Goal: Information Seeking & Learning: Learn about a topic

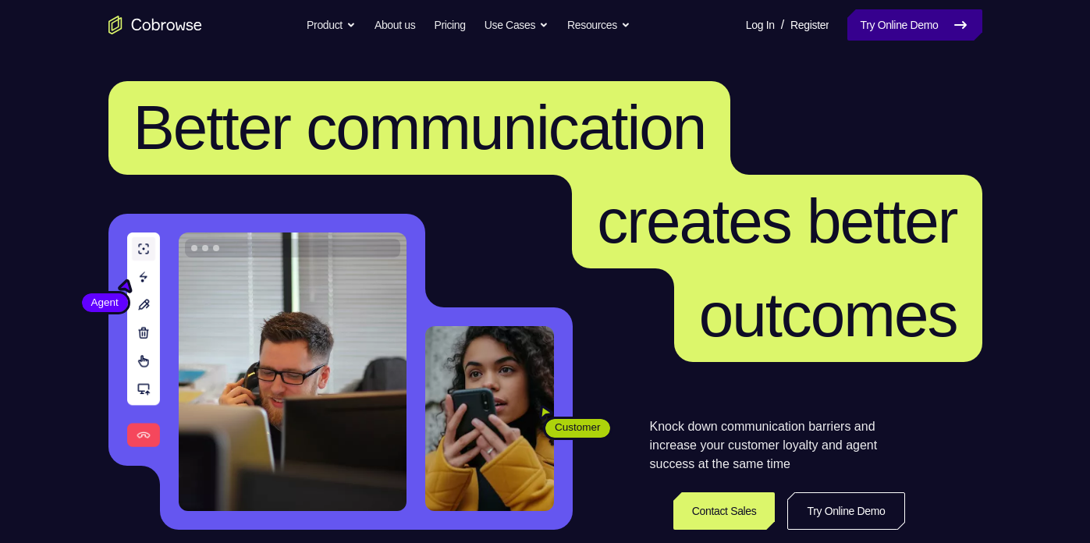
drag, startPoint x: 0, startPoint y: 0, endPoint x: 864, endPoint y: 24, distance: 864.0
click at [864, 24] on link "Try Online Demo" at bounding box center [914, 24] width 134 height 31
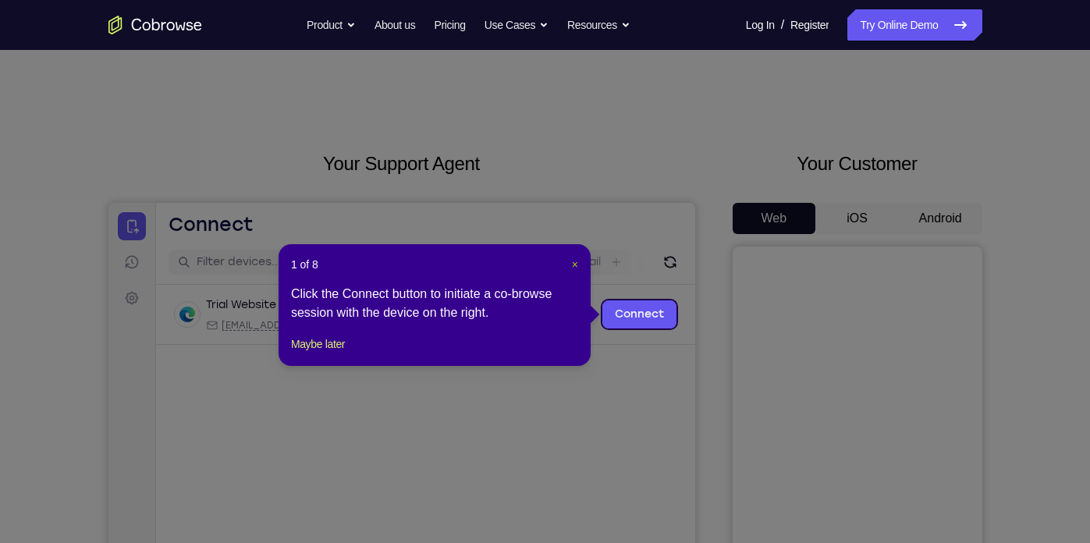
click at [577, 262] on span "×" at bounding box center [575, 264] width 6 height 12
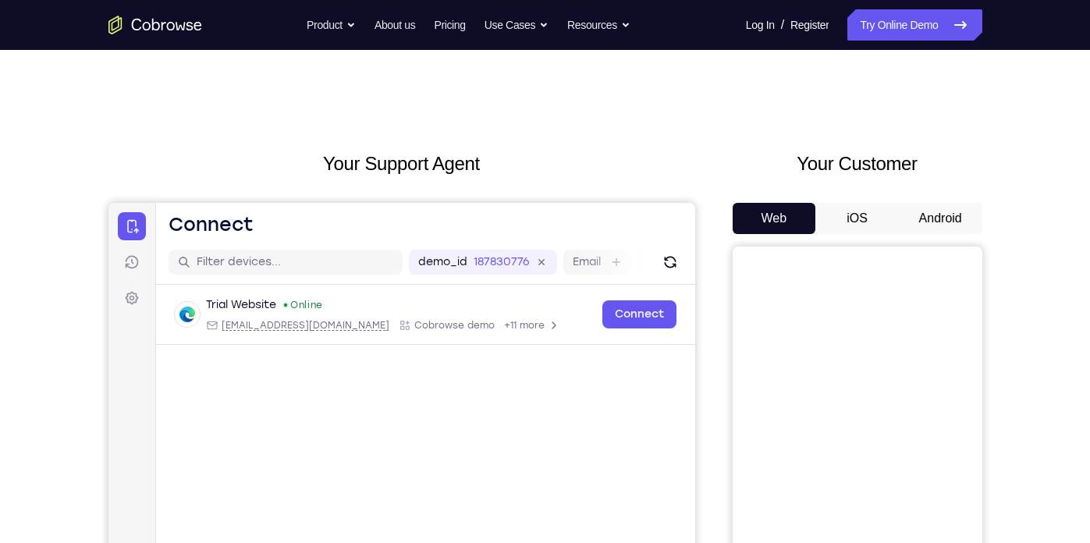
click at [947, 231] on button "Android" at bounding box center [940, 218] width 83 height 31
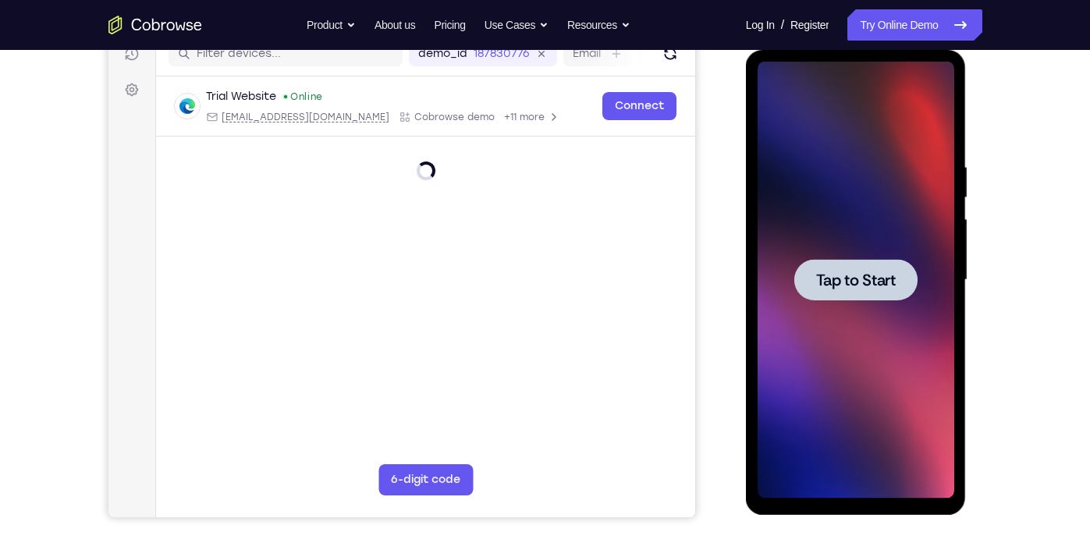
click at [852, 301] on div at bounding box center [856, 280] width 197 height 437
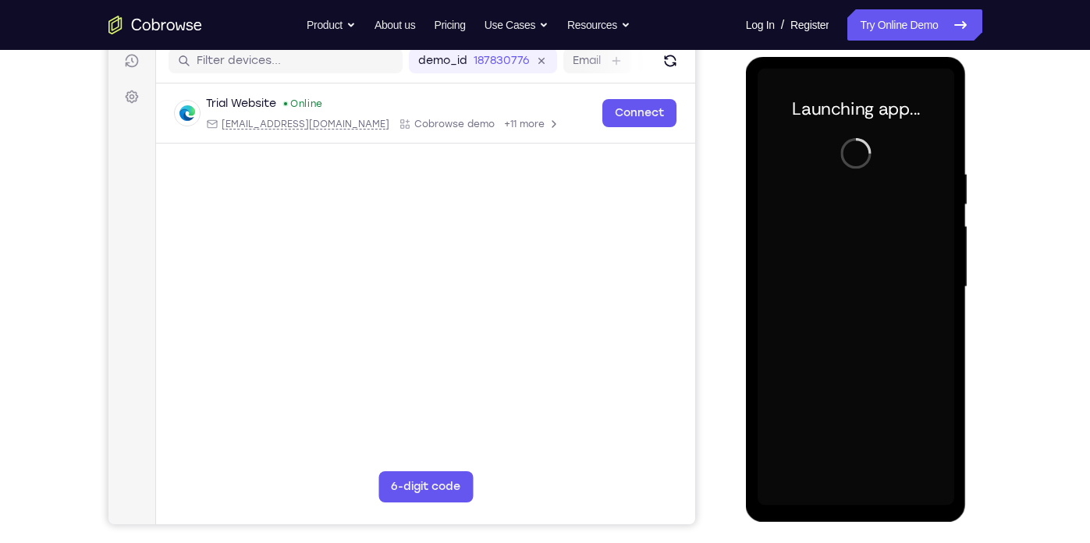
scroll to position [198, 0]
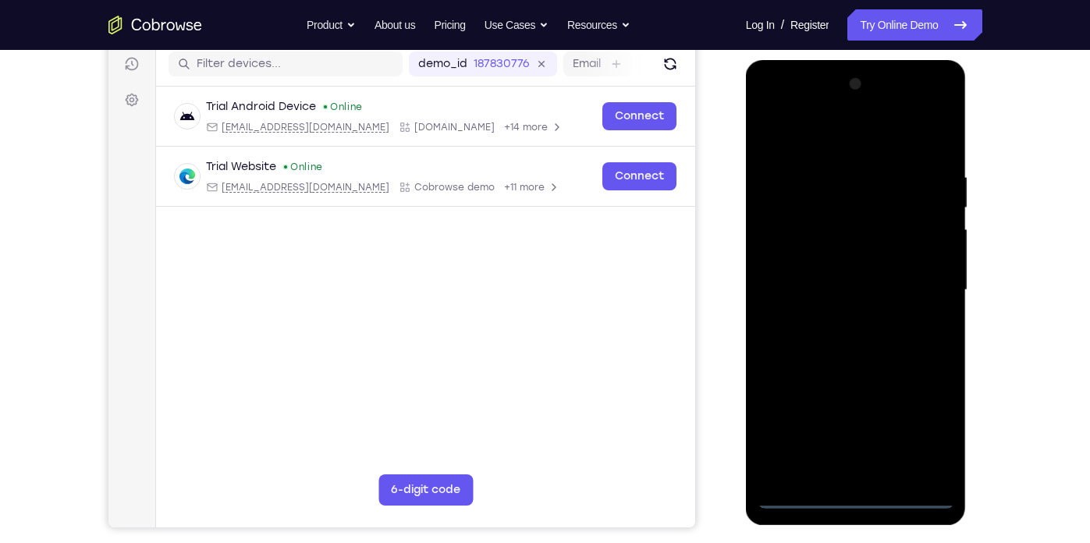
click at [863, 495] on div at bounding box center [856, 290] width 197 height 437
click at [928, 422] on div at bounding box center [856, 290] width 197 height 437
click at [863, 490] on div at bounding box center [856, 290] width 197 height 437
click at [852, 493] on div at bounding box center [856, 290] width 197 height 437
click at [911, 434] on div at bounding box center [856, 290] width 197 height 437
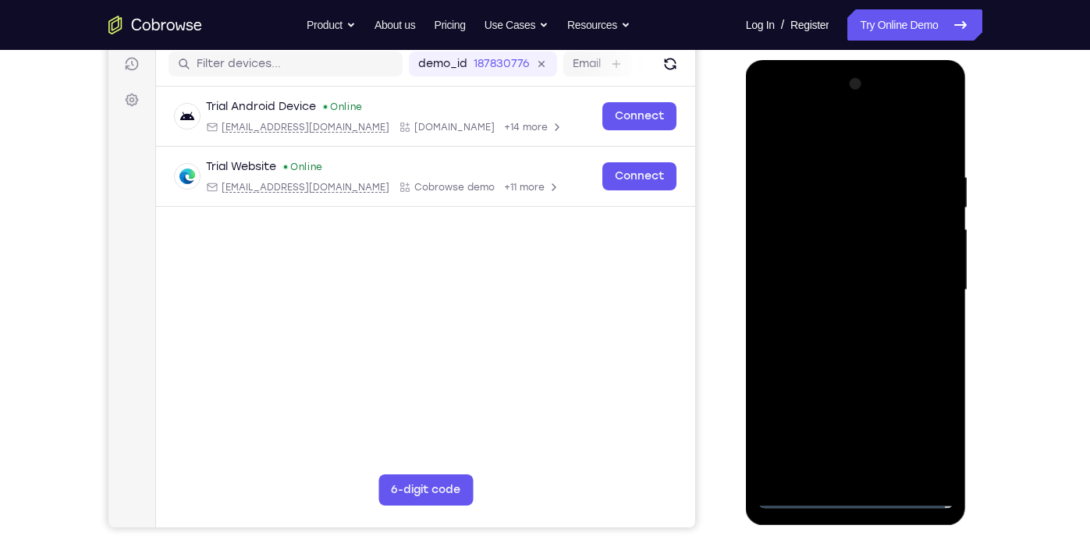
click at [833, 151] on div at bounding box center [856, 290] width 197 height 437
click at [919, 284] on div at bounding box center [856, 290] width 197 height 437
click at [842, 320] on div at bounding box center [856, 290] width 197 height 437
click at [839, 318] on div at bounding box center [856, 290] width 197 height 437
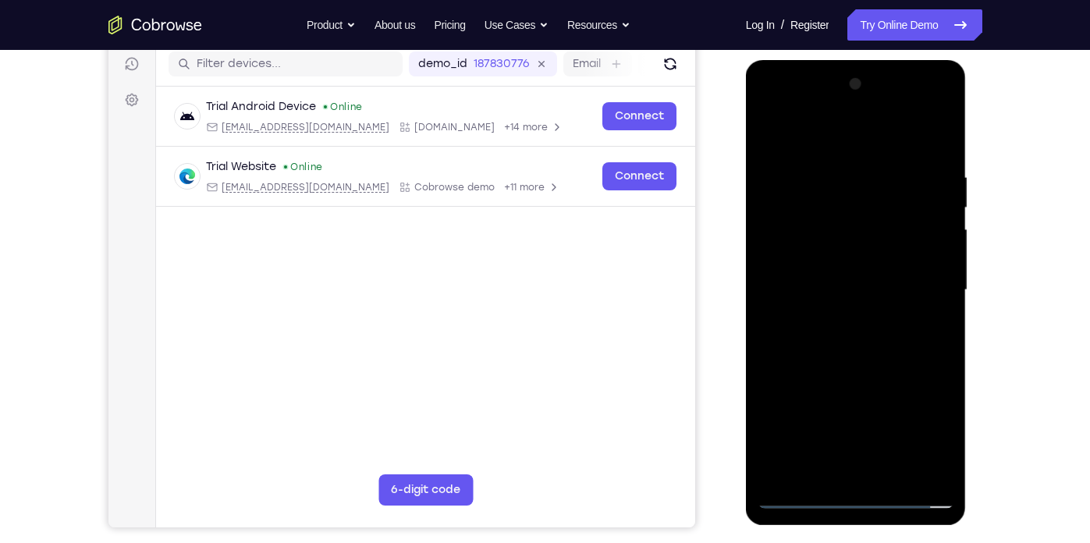
click at [829, 273] on div at bounding box center [856, 290] width 197 height 437
click at [811, 232] on div at bounding box center [856, 290] width 197 height 437
click at [878, 227] on div at bounding box center [856, 290] width 197 height 437
click at [871, 227] on div at bounding box center [856, 290] width 197 height 437
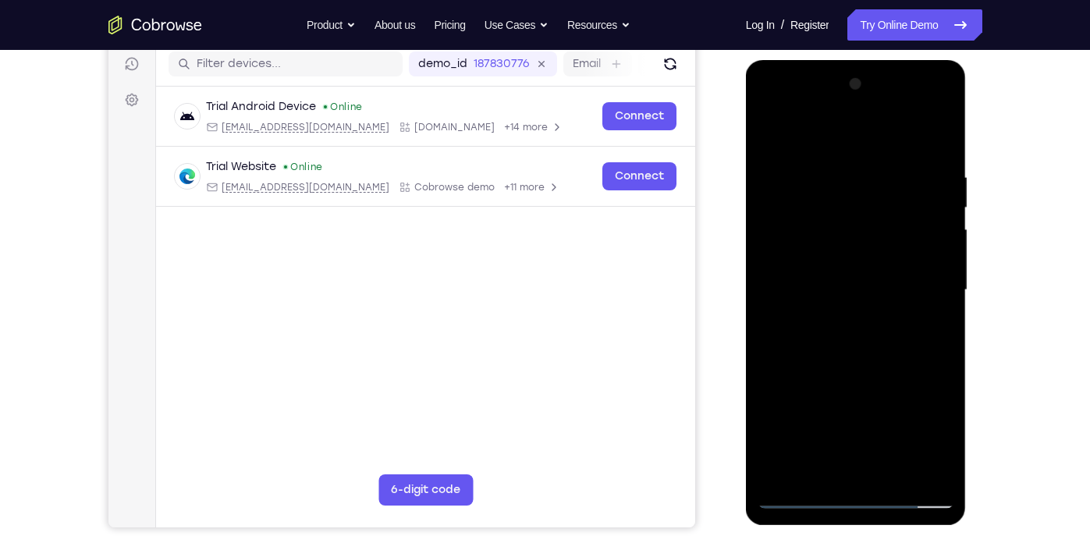
drag, startPoint x: 871, startPoint y: 241, endPoint x: 832, endPoint y: 240, distance: 39.0
click at [832, 240] on div at bounding box center [856, 290] width 197 height 437
click at [831, 201] on div at bounding box center [856, 290] width 197 height 437
drag, startPoint x: 773, startPoint y: 236, endPoint x: 830, endPoint y: 232, distance: 57.1
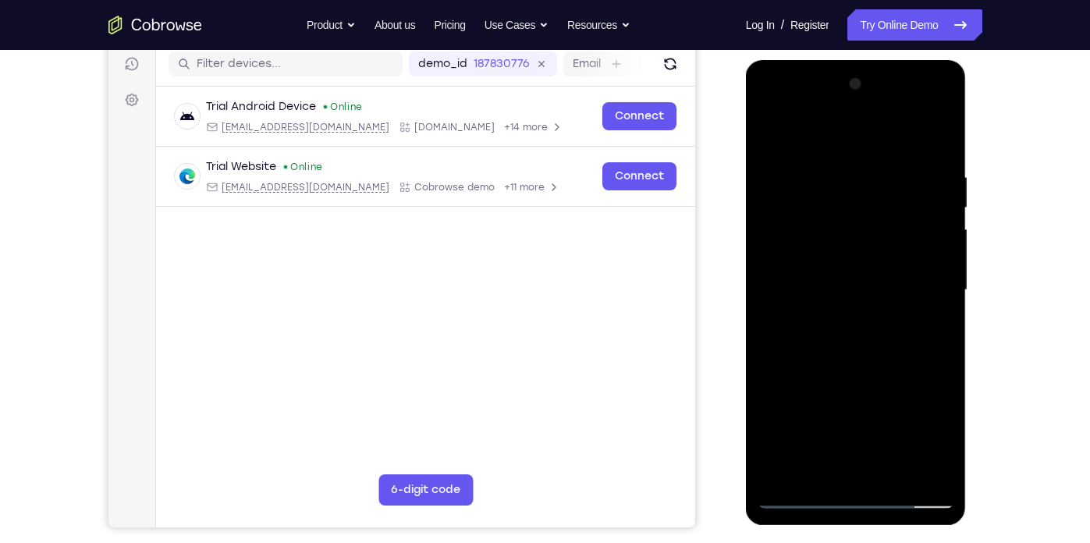
click at [830, 232] on div at bounding box center [856, 290] width 197 height 437
click at [844, 204] on div at bounding box center [856, 290] width 197 height 437
click at [807, 257] on div at bounding box center [856, 290] width 197 height 437
drag, startPoint x: 804, startPoint y: 266, endPoint x: 789, endPoint y: 264, distance: 14.9
click at [789, 264] on div at bounding box center [856, 290] width 197 height 437
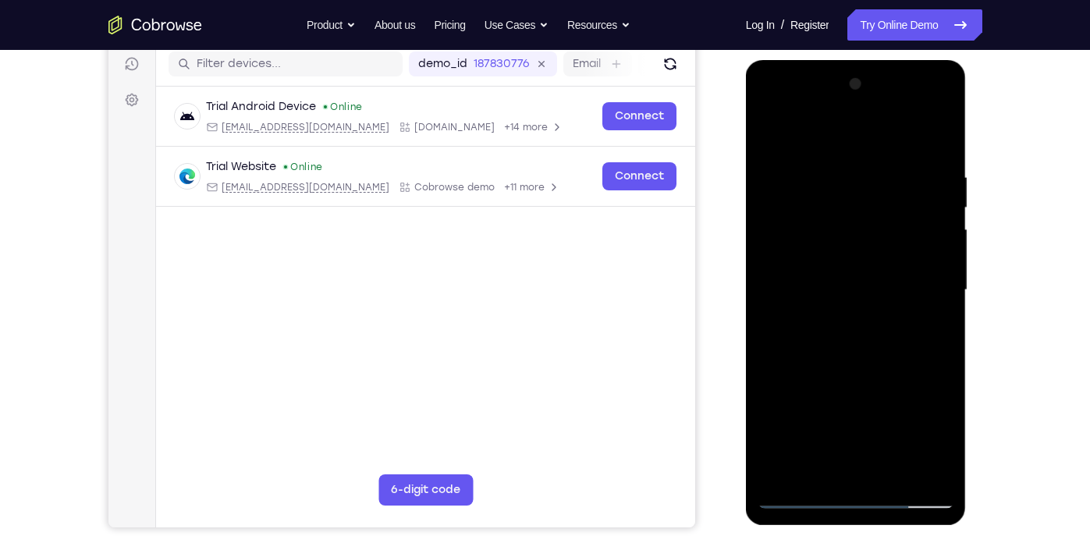
drag, startPoint x: 789, startPoint y: 264, endPoint x: 780, endPoint y: 263, distance: 8.7
click at [780, 263] on div at bounding box center [856, 290] width 197 height 437
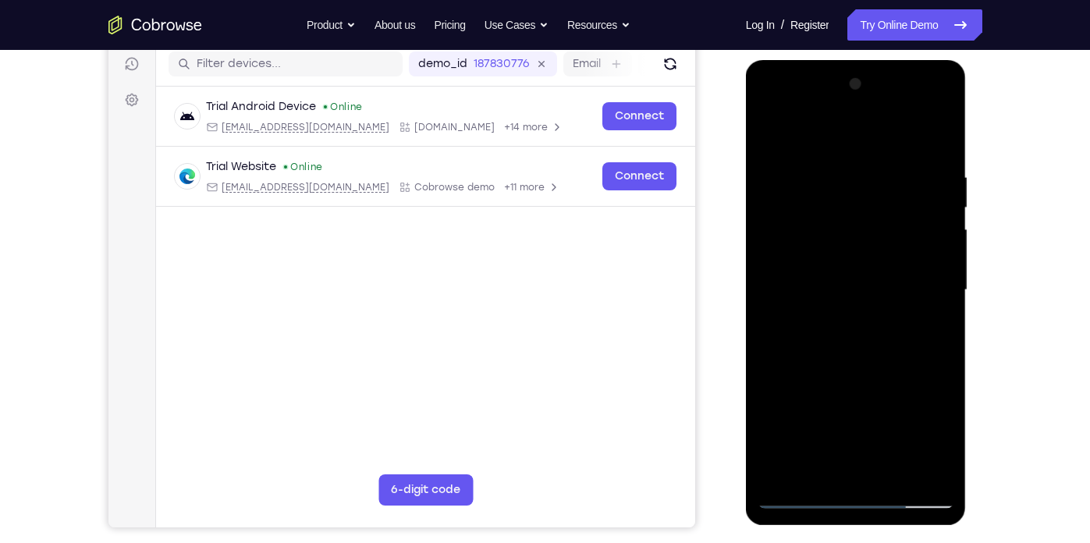
click at [780, 263] on div at bounding box center [856, 290] width 197 height 437
click at [778, 250] on div at bounding box center [856, 290] width 197 height 437
click at [831, 286] on div at bounding box center [856, 290] width 197 height 437
click at [846, 339] on div at bounding box center [856, 290] width 197 height 437
click at [867, 336] on div at bounding box center [856, 290] width 197 height 437
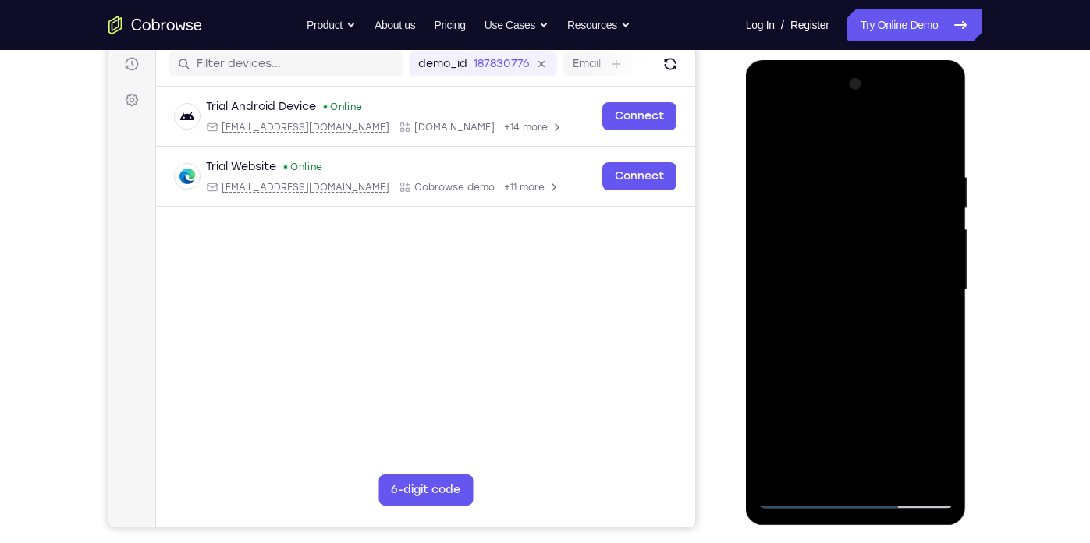
click at [867, 336] on div at bounding box center [856, 290] width 197 height 437
click at [941, 154] on div at bounding box center [856, 290] width 197 height 437
click at [896, 380] on div at bounding box center [856, 290] width 197 height 437
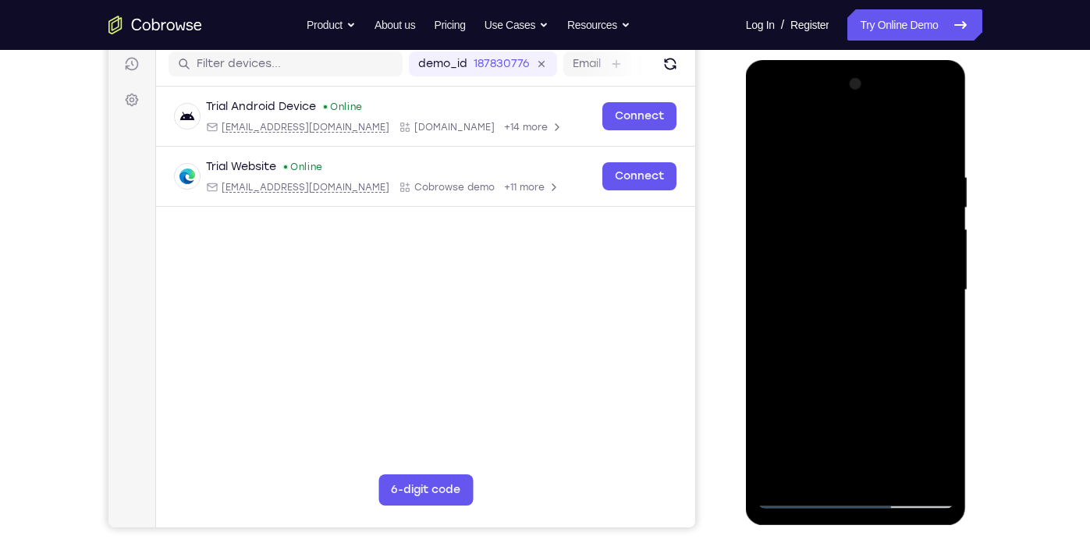
click at [896, 380] on div at bounding box center [856, 290] width 197 height 437
click at [886, 471] on div at bounding box center [856, 290] width 197 height 437
click at [870, 374] on div at bounding box center [856, 290] width 197 height 437
click at [871, 316] on div at bounding box center [856, 290] width 197 height 437
click at [772, 135] on div at bounding box center [856, 290] width 197 height 437
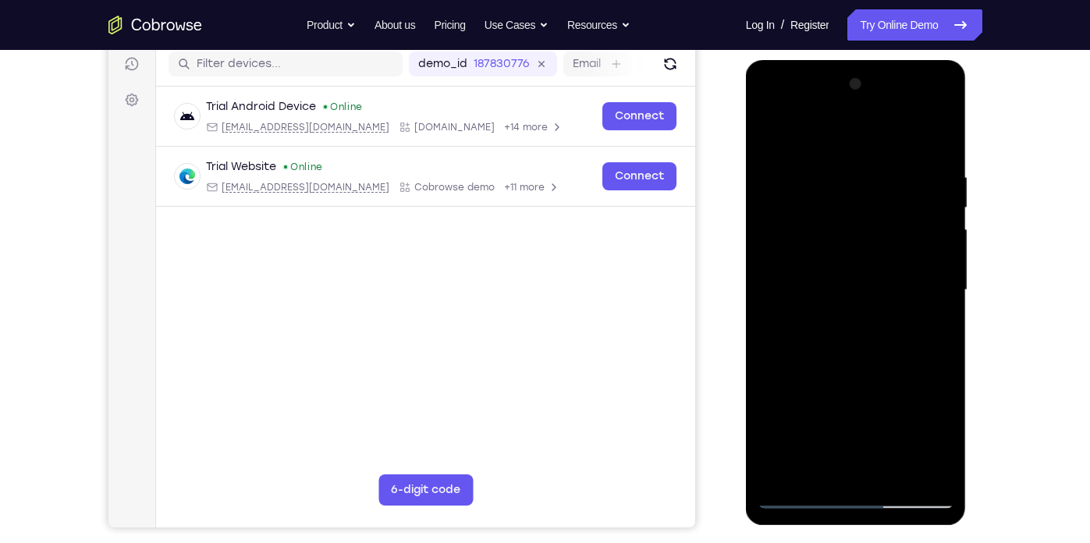
click at [772, 135] on div at bounding box center [856, 290] width 197 height 437
click at [829, 169] on div at bounding box center [856, 290] width 197 height 437
click at [942, 296] on div at bounding box center [856, 290] width 197 height 437
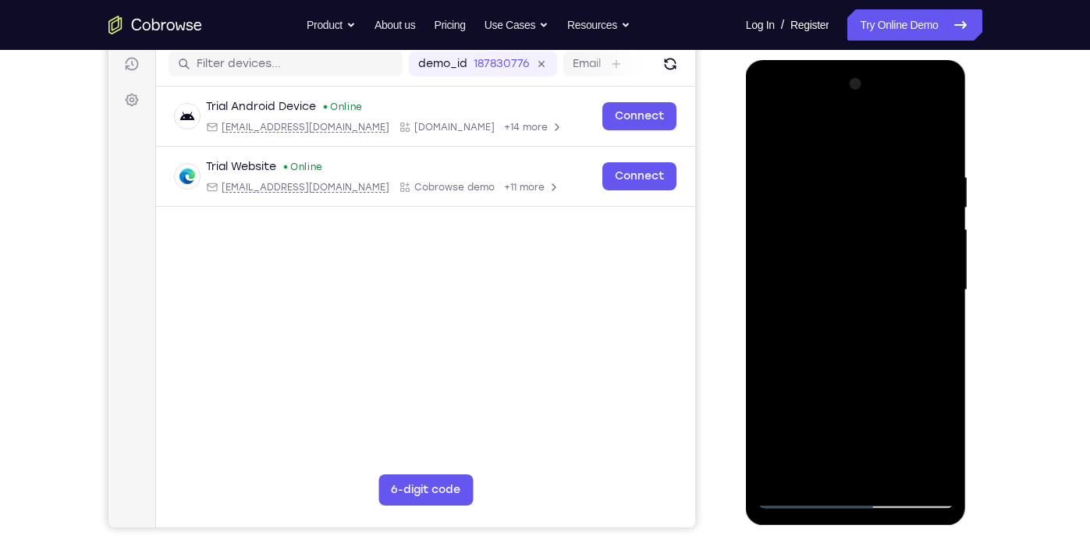
click at [942, 296] on div at bounding box center [856, 290] width 197 height 437
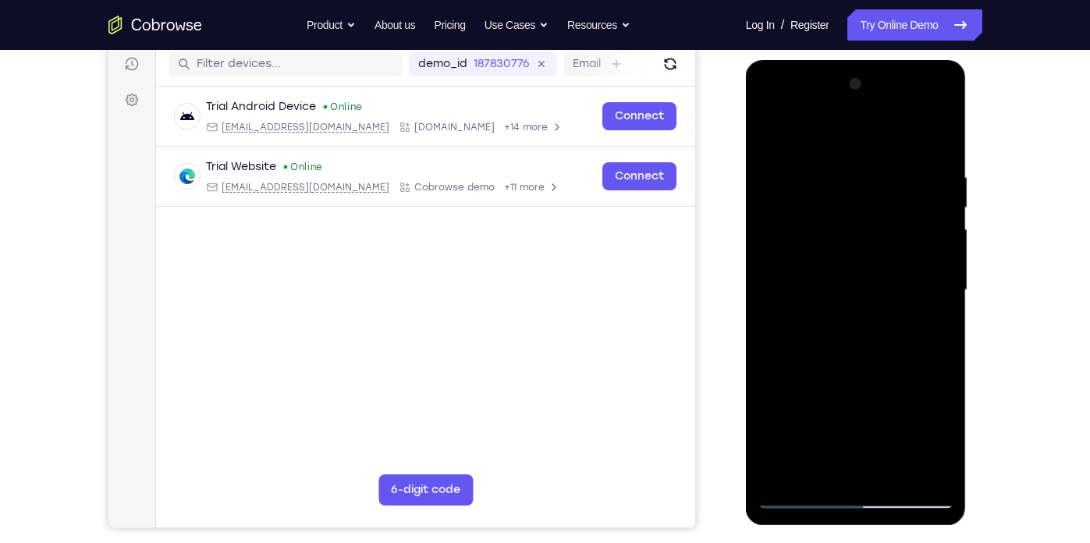
click at [942, 296] on div at bounding box center [856, 290] width 197 height 437
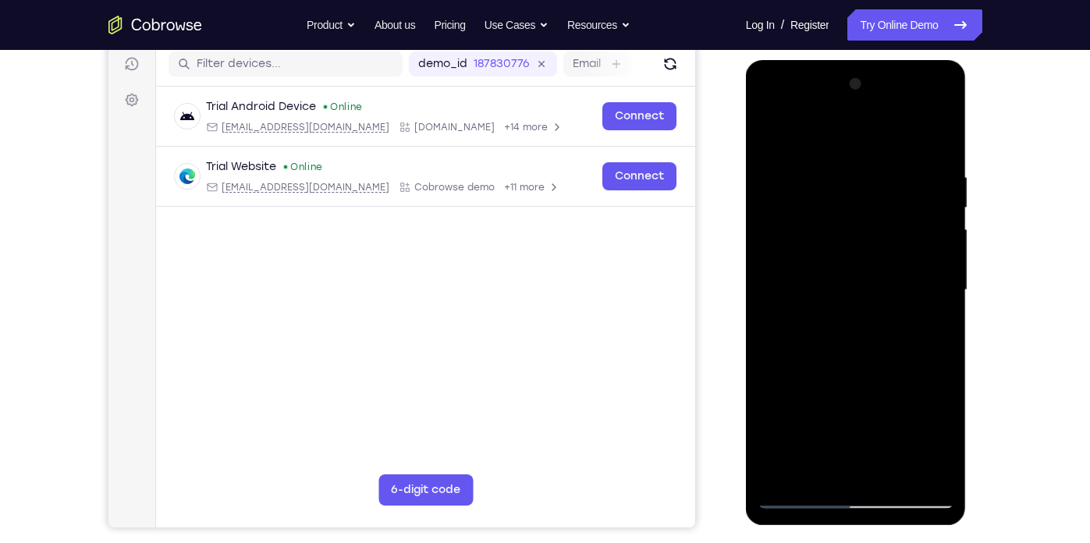
click at [942, 296] on div at bounding box center [856, 290] width 197 height 437
click at [768, 359] on div at bounding box center [856, 290] width 197 height 437
click at [918, 470] on div at bounding box center [856, 290] width 197 height 437
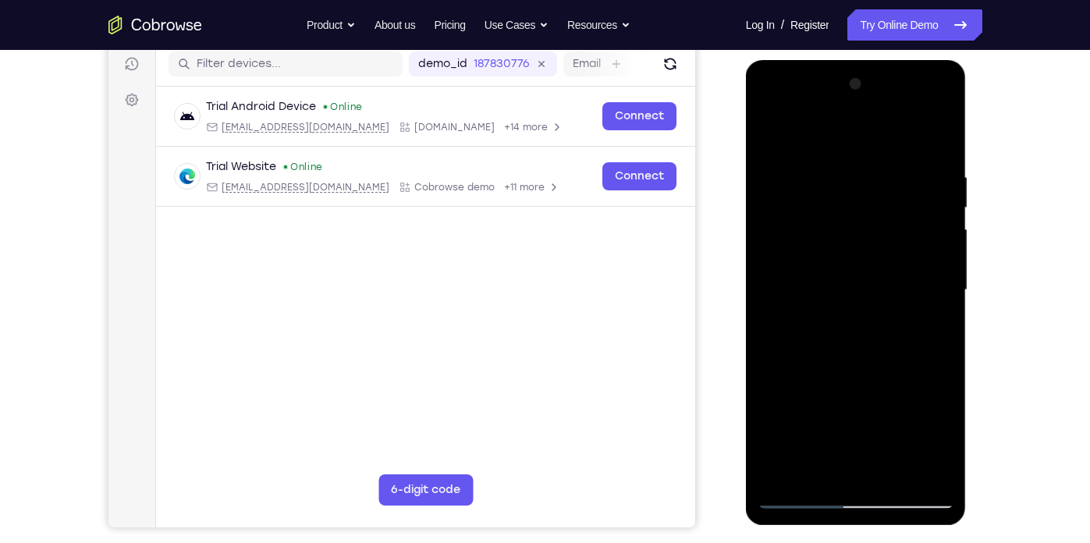
click at [944, 361] on div at bounding box center [856, 290] width 197 height 437
click at [917, 462] on div at bounding box center [856, 290] width 197 height 437
click at [944, 342] on div at bounding box center [856, 290] width 197 height 437
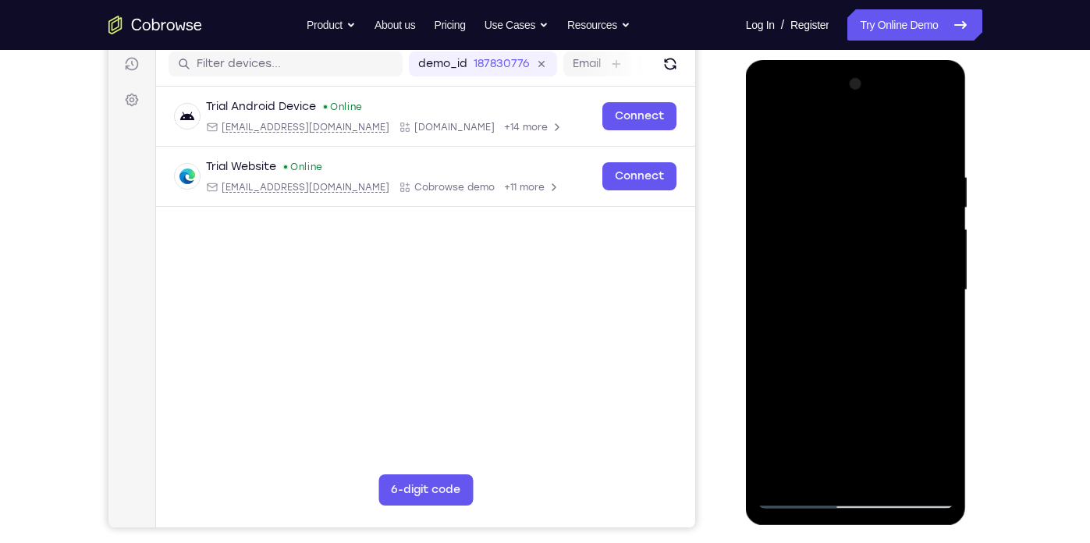
click at [944, 342] on div at bounding box center [856, 290] width 197 height 437
click at [933, 342] on div at bounding box center [856, 290] width 197 height 437
click at [939, 328] on div at bounding box center [856, 290] width 197 height 437
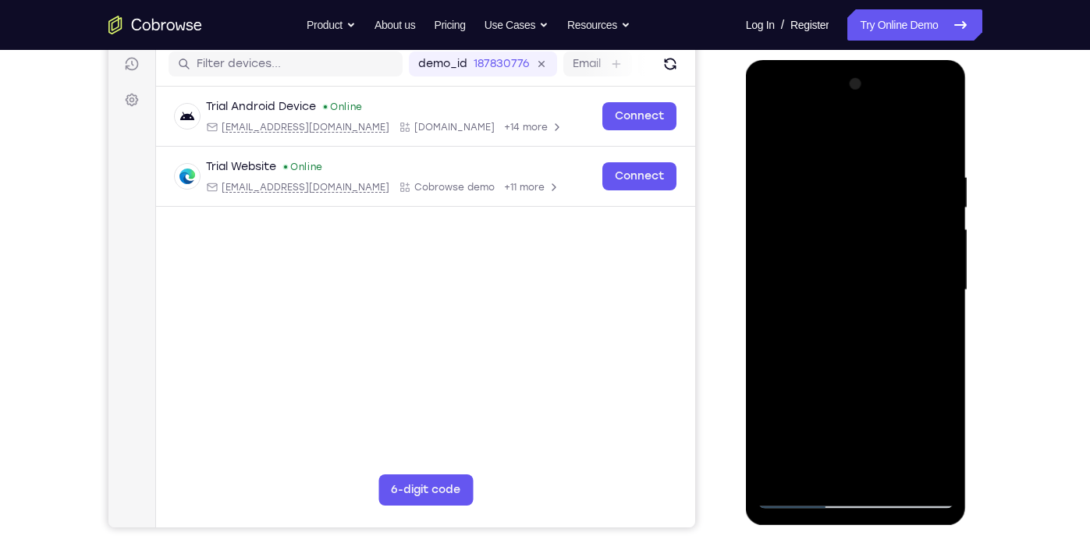
click at [939, 328] on div at bounding box center [856, 290] width 197 height 437
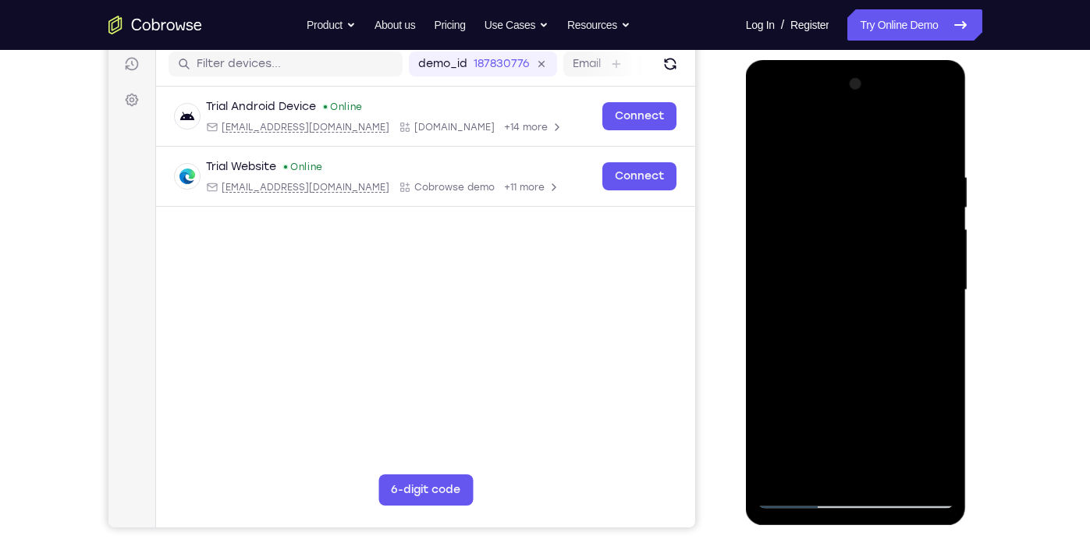
click at [939, 328] on div at bounding box center [856, 290] width 197 height 437
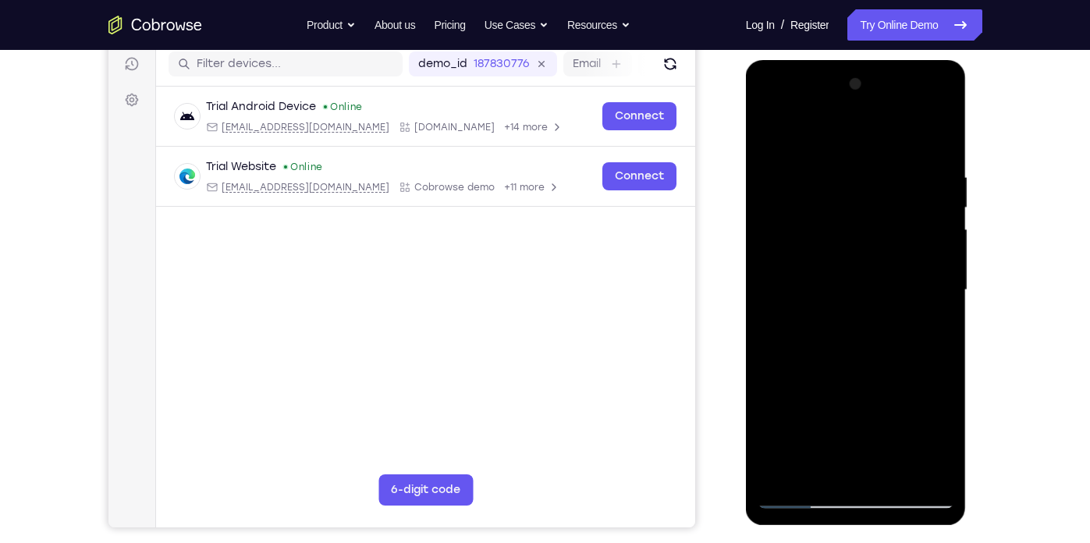
click at [939, 328] on div at bounding box center [856, 290] width 197 height 437
click at [939, 143] on div at bounding box center [856, 290] width 197 height 437
drag, startPoint x: 909, startPoint y: 208, endPoint x: 921, endPoint y: 433, distance: 225.8
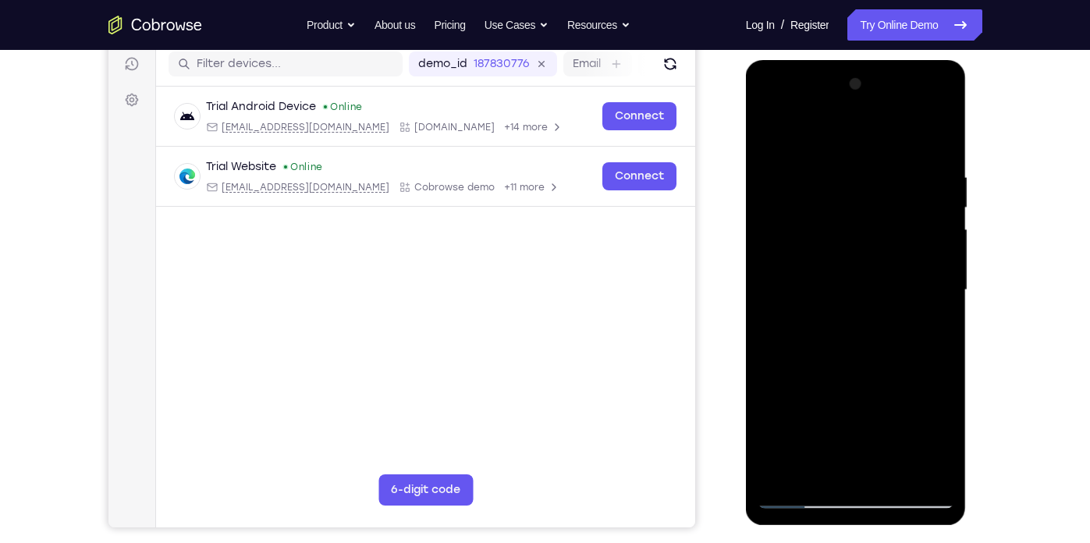
click at [921, 433] on div at bounding box center [856, 290] width 197 height 437
click at [822, 165] on div at bounding box center [856, 290] width 197 height 437
click at [942, 286] on div at bounding box center [856, 290] width 197 height 437
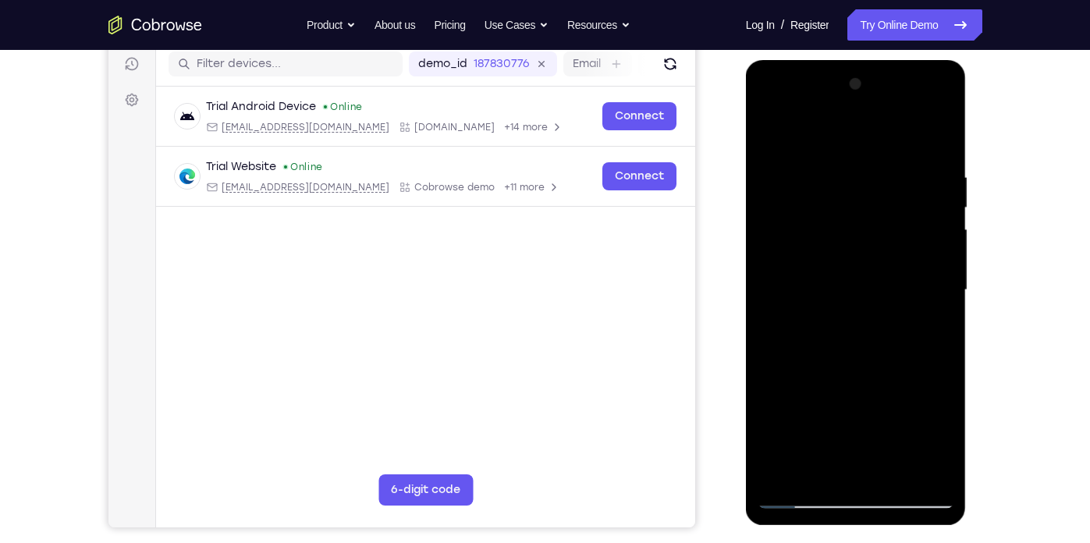
click at [942, 286] on div at bounding box center [856, 290] width 197 height 437
click at [933, 140] on div at bounding box center [856, 290] width 197 height 437
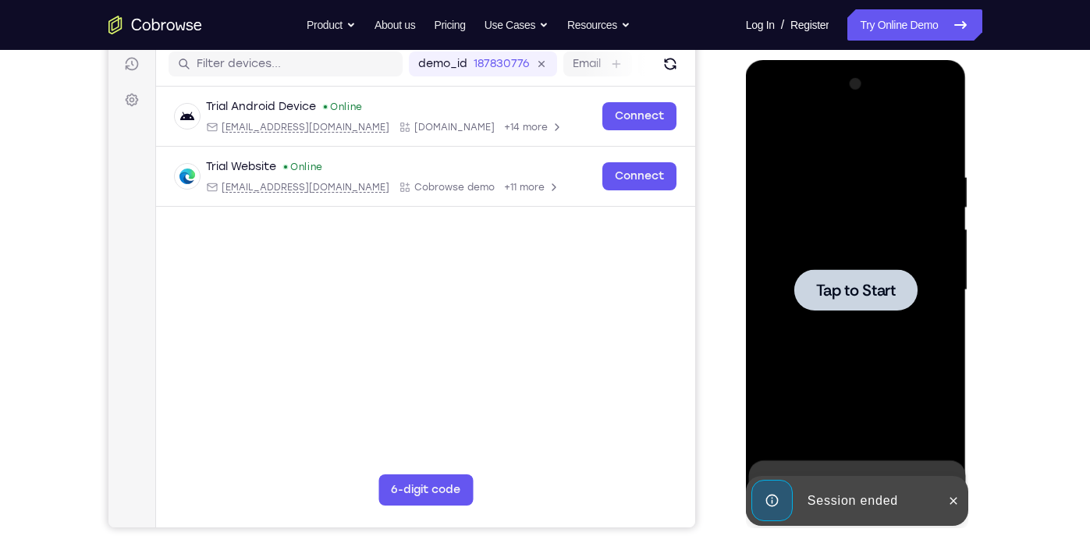
click at [538, 378] on main "demo_id 187830776 187830776 Email User ID Device ID Device name 6-digit code Co…" at bounding box center [424, 303] width 539 height 523
